Goal: Go to known website: Go to known website

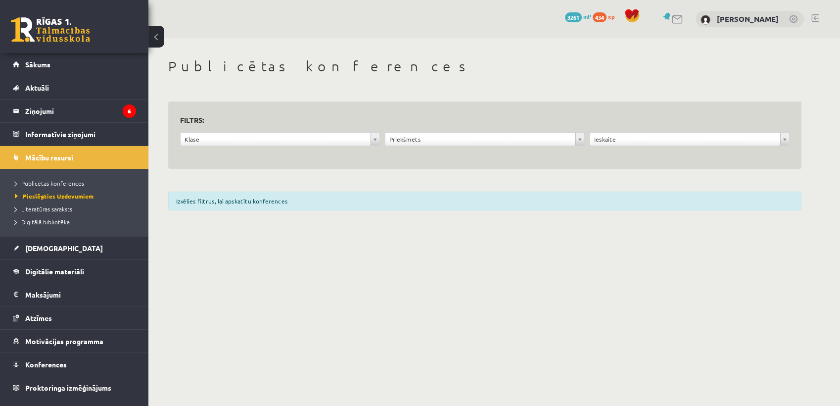
click at [83, 77] on link "Aktuāli" at bounding box center [74, 87] width 123 height 23
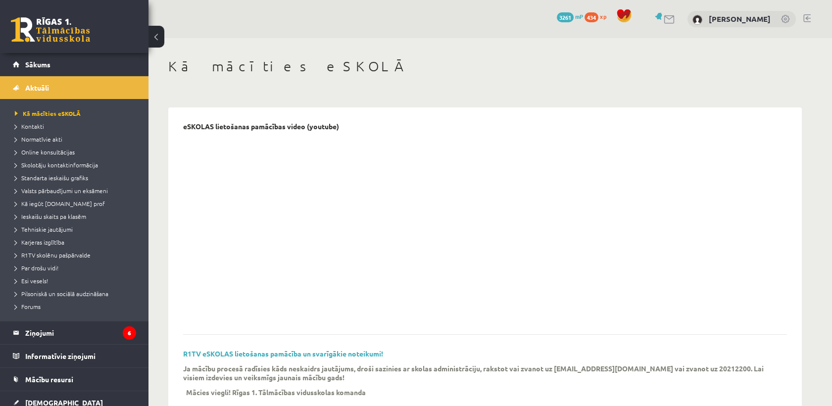
click at [83, 72] on link "Sākums" at bounding box center [74, 64] width 123 height 23
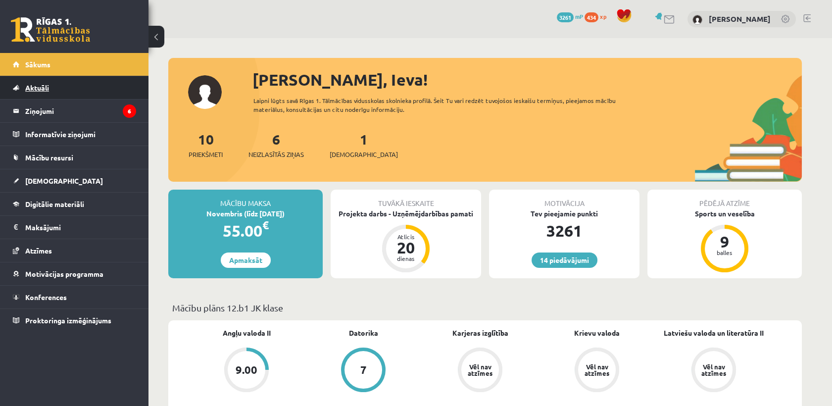
click at [73, 90] on link "Aktuāli" at bounding box center [74, 87] width 123 height 23
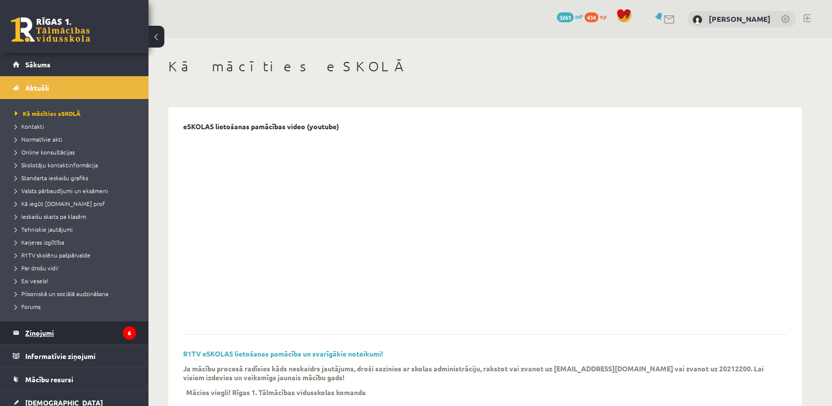
click at [51, 329] on legend "Ziņojumi 6" at bounding box center [80, 332] width 111 height 23
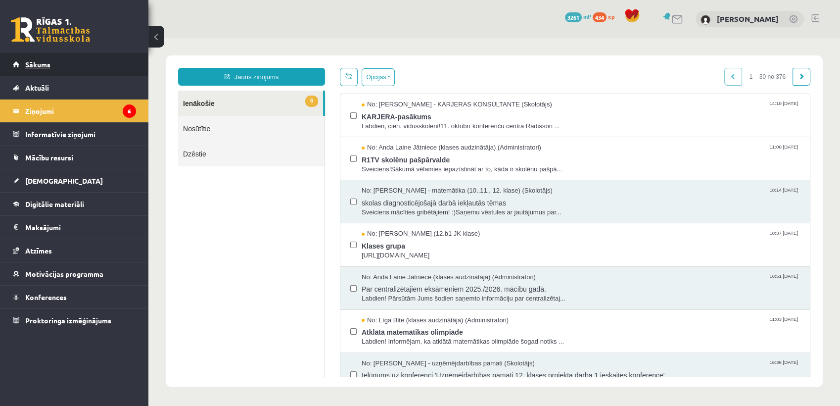
click at [79, 65] on link "Sākums" at bounding box center [74, 64] width 123 height 23
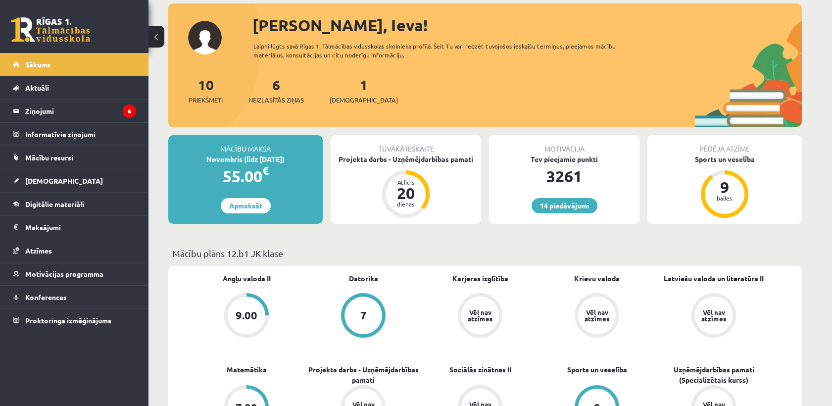
scroll to position [55, 0]
click at [45, 163] on link "Mācību resursi" at bounding box center [74, 157] width 123 height 23
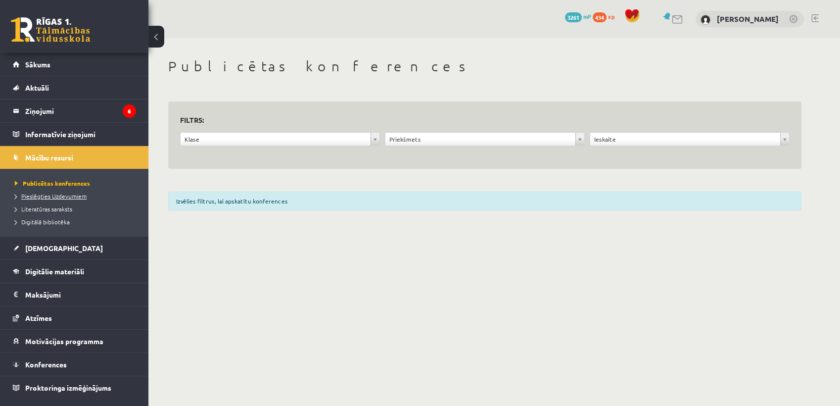
click at [40, 197] on span "Pieslēgties Uzdevumiem" at bounding box center [51, 196] width 72 height 8
